Goal: Find specific page/section: Find specific page/section

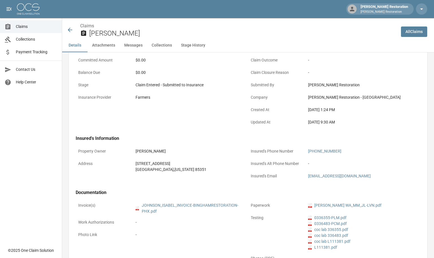
scroll to position [85, 0]
click at [418, 32] on link "All Claims" at bounding box center [414, 32] width 26 height 10
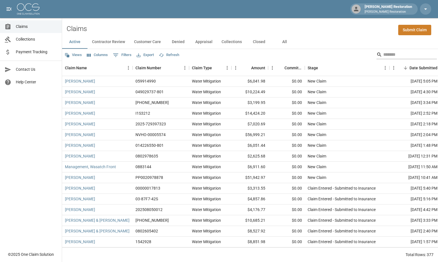
click at [395, 57] on input "Search" at bounding box center [405, 54] width 45 height 9
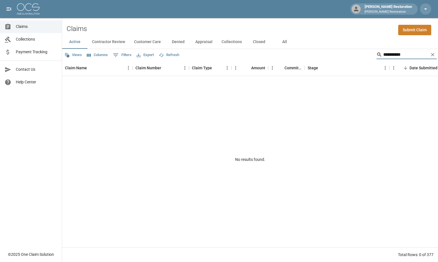
type input "**********"
click at [284, 41] on button "All" at bounding box center [284, 42] width 25 height 14
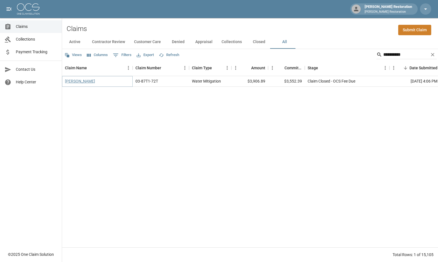
click at [82, 82] on link "[PERSON_NAME]" at bounding box center [80, 81] width 30 height 6
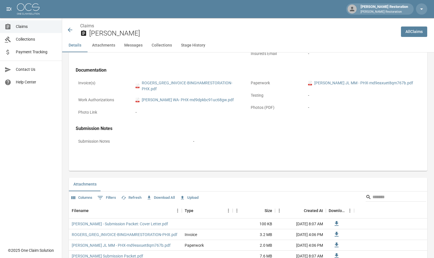
scroll to position [66, 0]
